Goal: Transaction & Acquisition: Purchase product/service

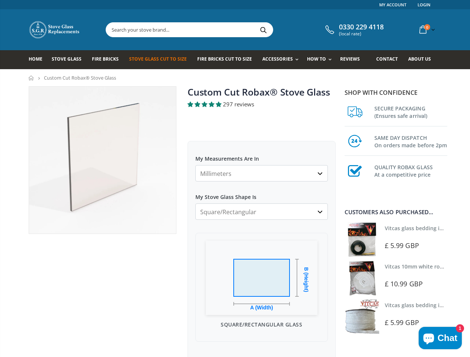
click at [235, 179] on select "Millimeters Centimeters Inches" at bounding box center [261, 173] width 132 height 16
click at [186, 30] on input "text" at bounding box center [231, 30] width 250 height 14
click at [271, 60] on span "Accessories" at bounding box center [277, 59] width 30 height 6
click at [310, 60] on span "How To" at bounding box center [316, 59] width 19 height 6
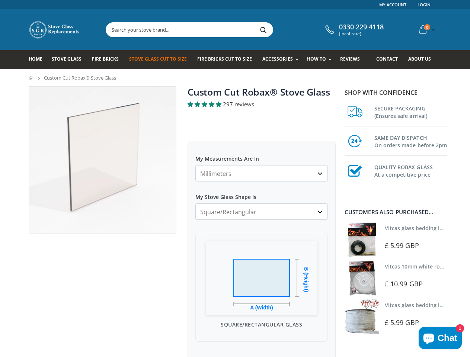
click at [263, 104] on div "297 reviews" at bounding box center [262, 104] width 148 height 8
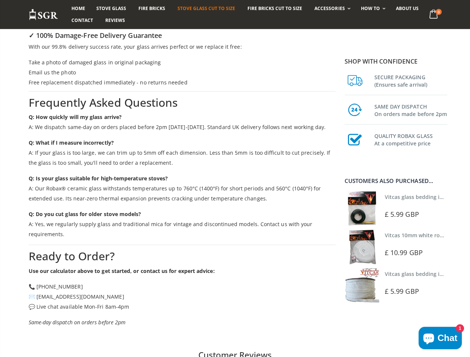
scroll to position [1449, 0]
